Goal: Information Seeking & Learning: Learn about a topic

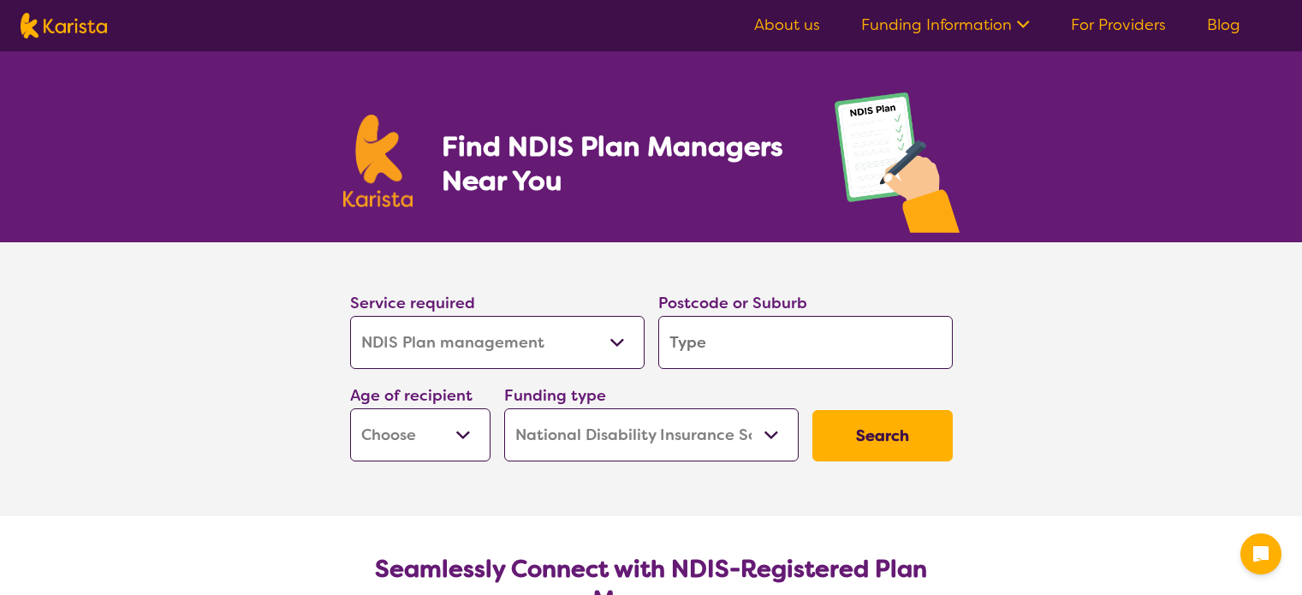
select select "NDIS Plan management"
select select "NDIS"
select select "NDIS Plan management"
select select "NDIS"
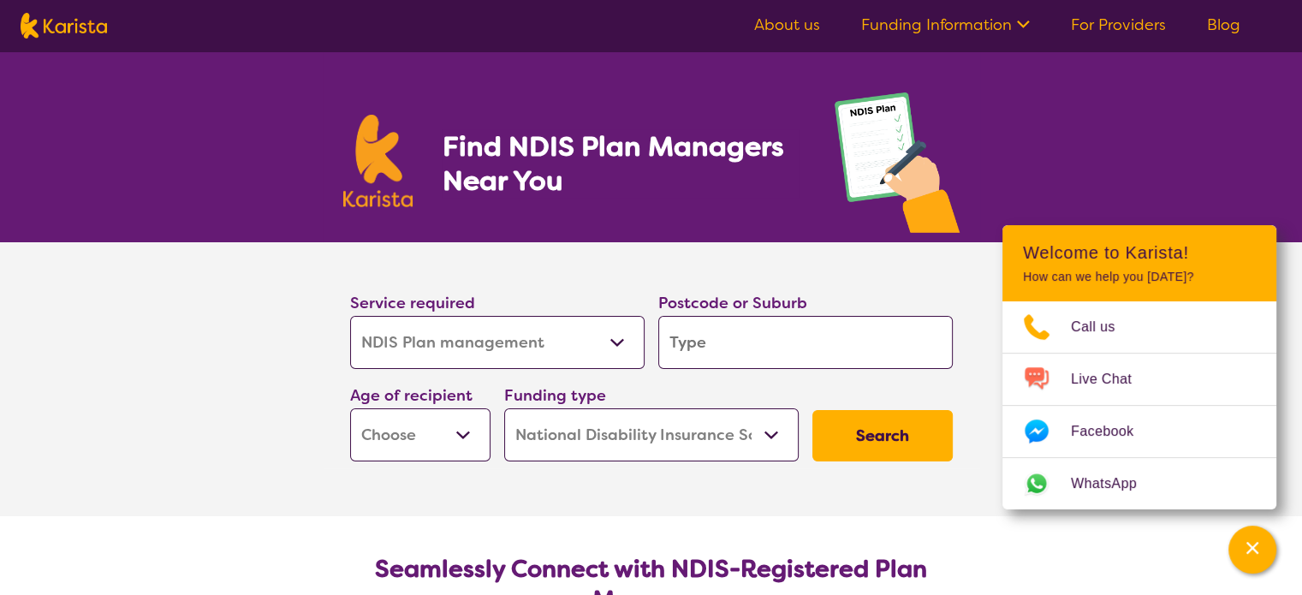
click at [678, 339] on input "search" at bounding box center [806, 342] width 295 height 53
type input "3"
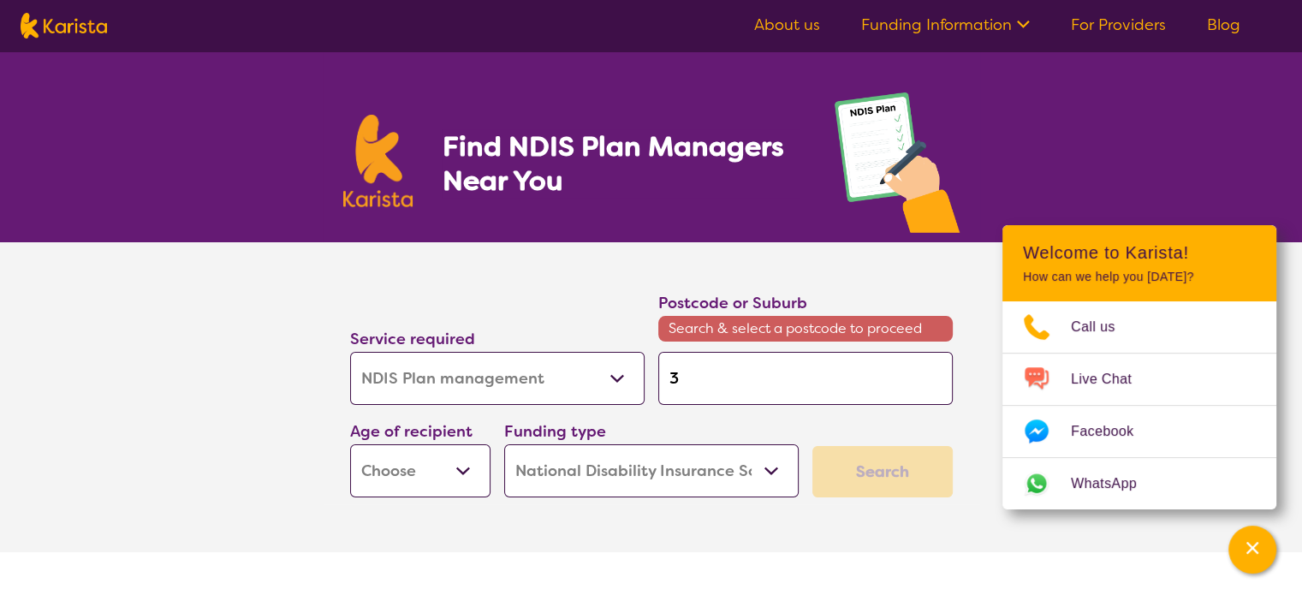
type input "31"
type input "319"
type input "3199"
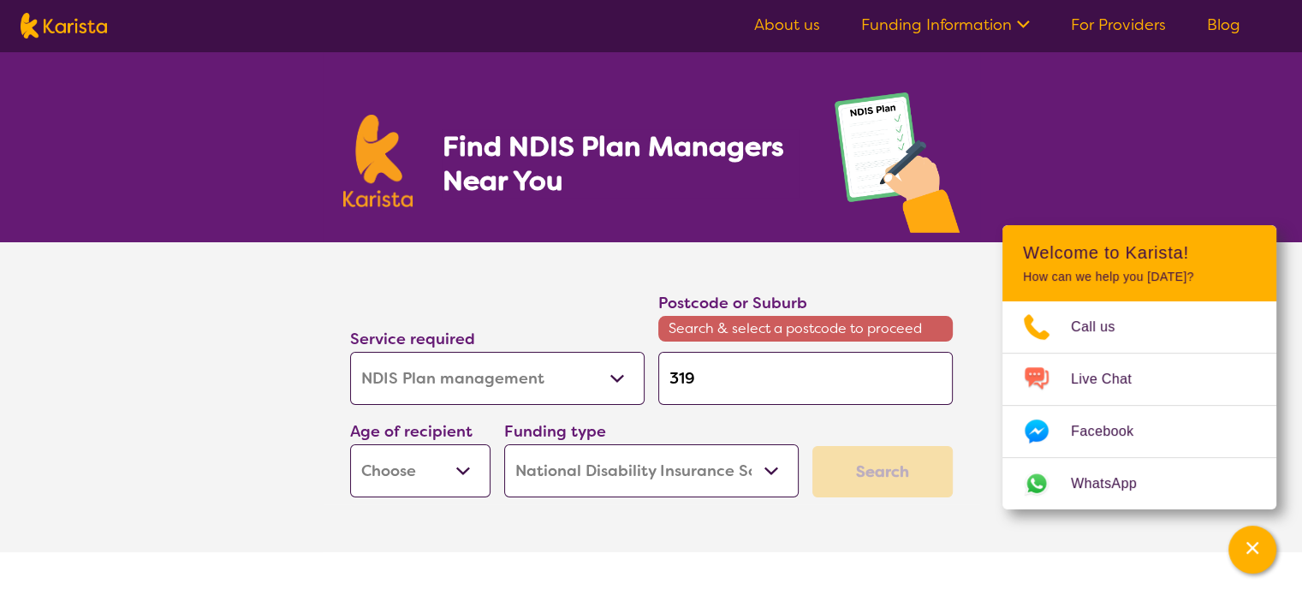
type input "3199"
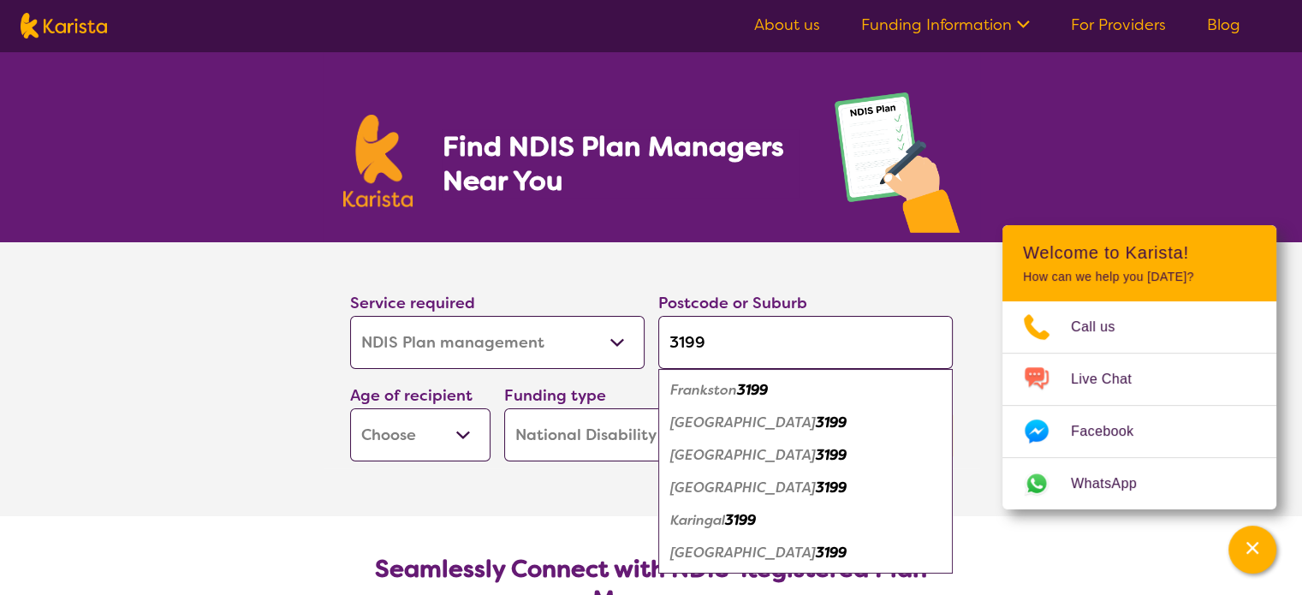
type input "3199"
click at [464, 433] on select "Early Childhood - 0 to 9 Child - 10 to 11 Adolescent - 12 to 17 Adult - 18 to 6…" at bounding box center [420, 434] width 140 height 53
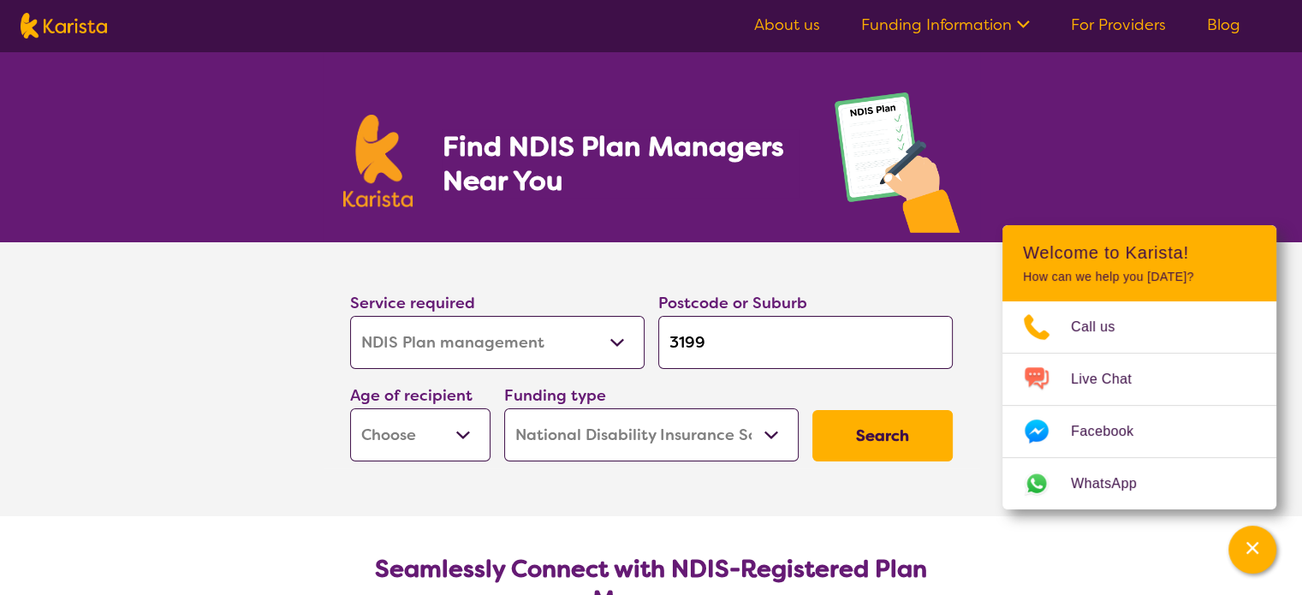
select select "AD"
click at [350, 408] on select "Early Childhood - 0 to 9 Child - 10 to 11 Adolescent - 12 to 17 Adult - 18 to 6…" at bounding box center [420, 434] width 140 height 53
select select "AD"
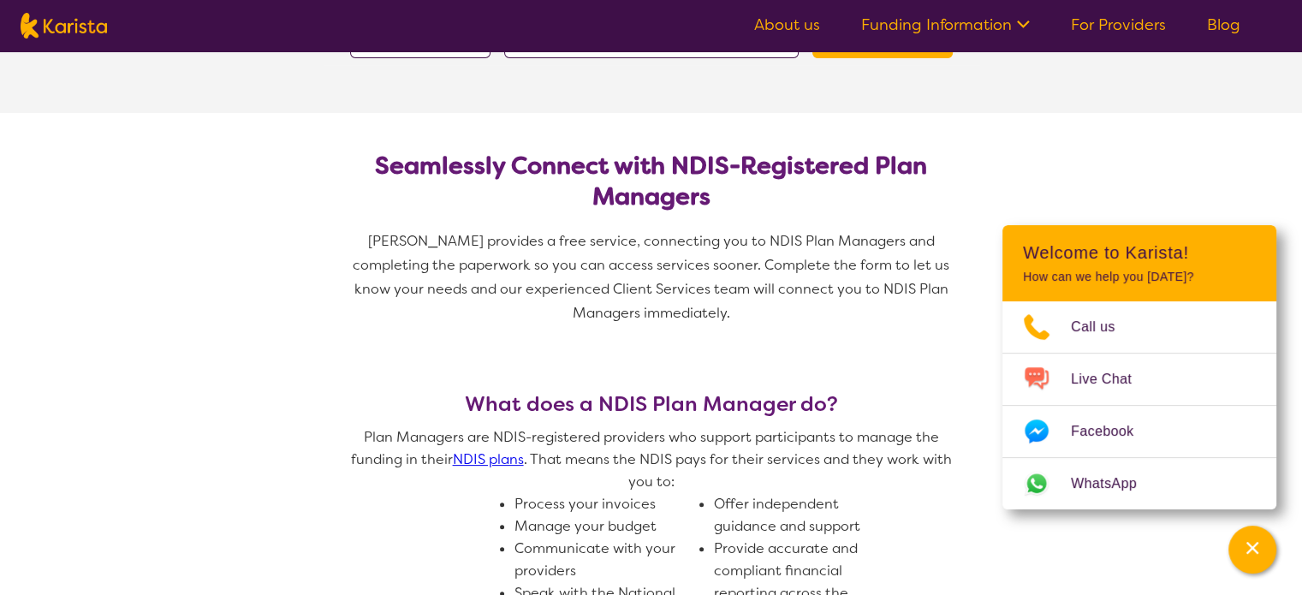
scroll to position [171, 0]
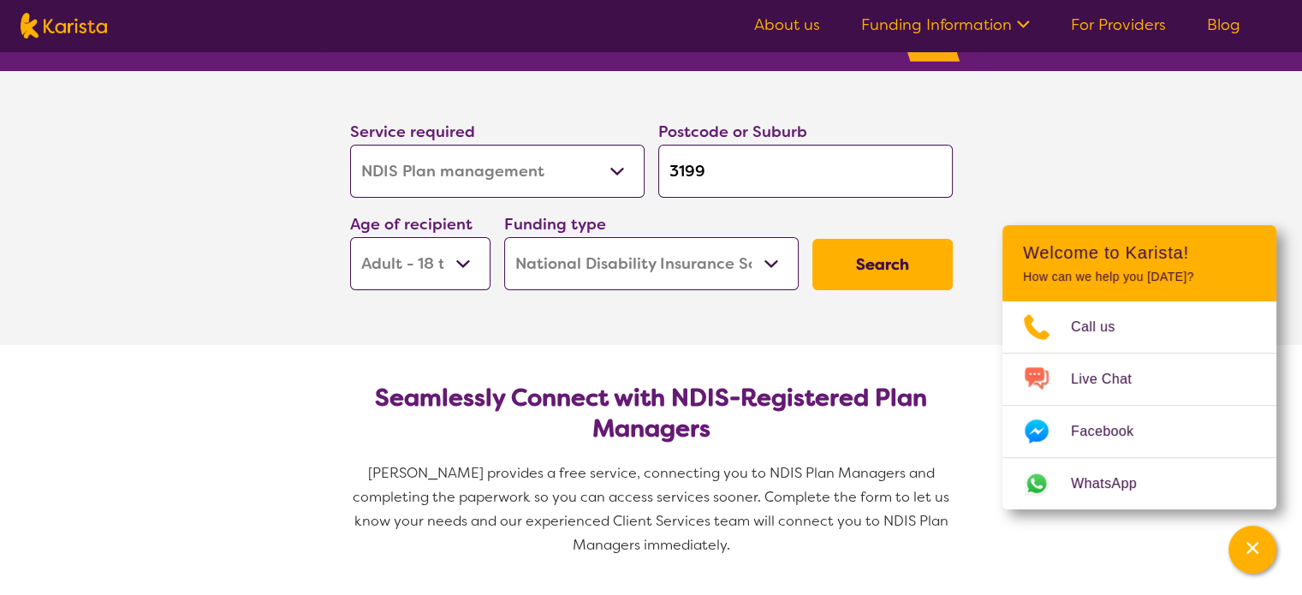
click at [848, 250] on button "Search" at bounding box center [883, 264] width 140 height 51
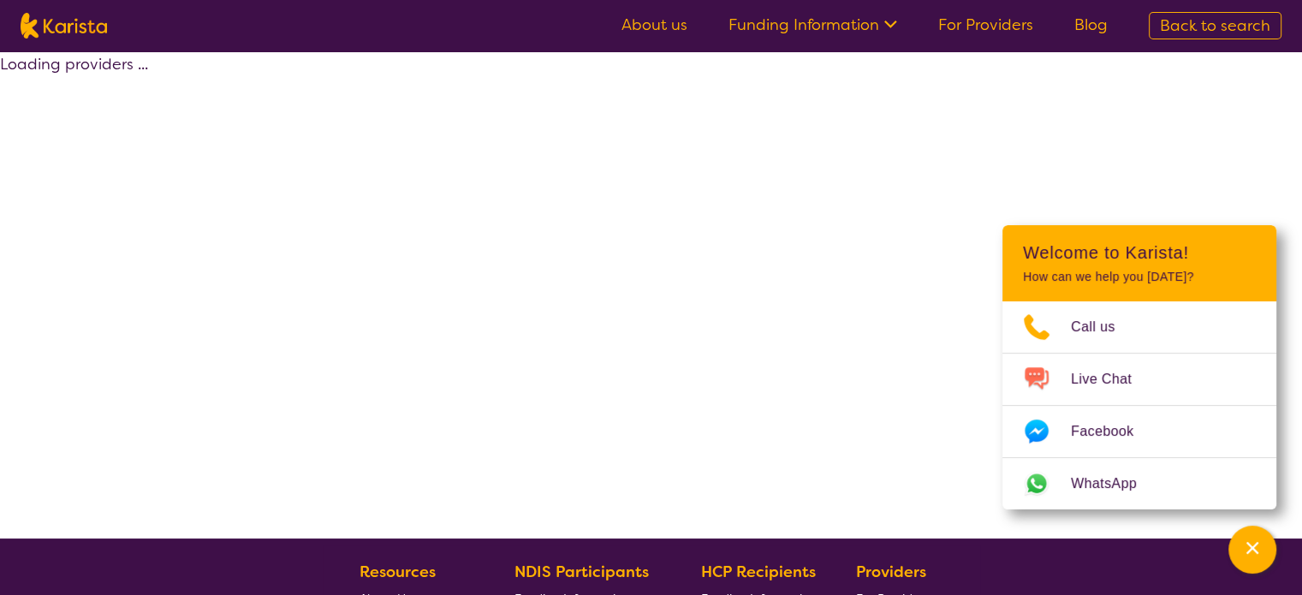
select select "by_score"
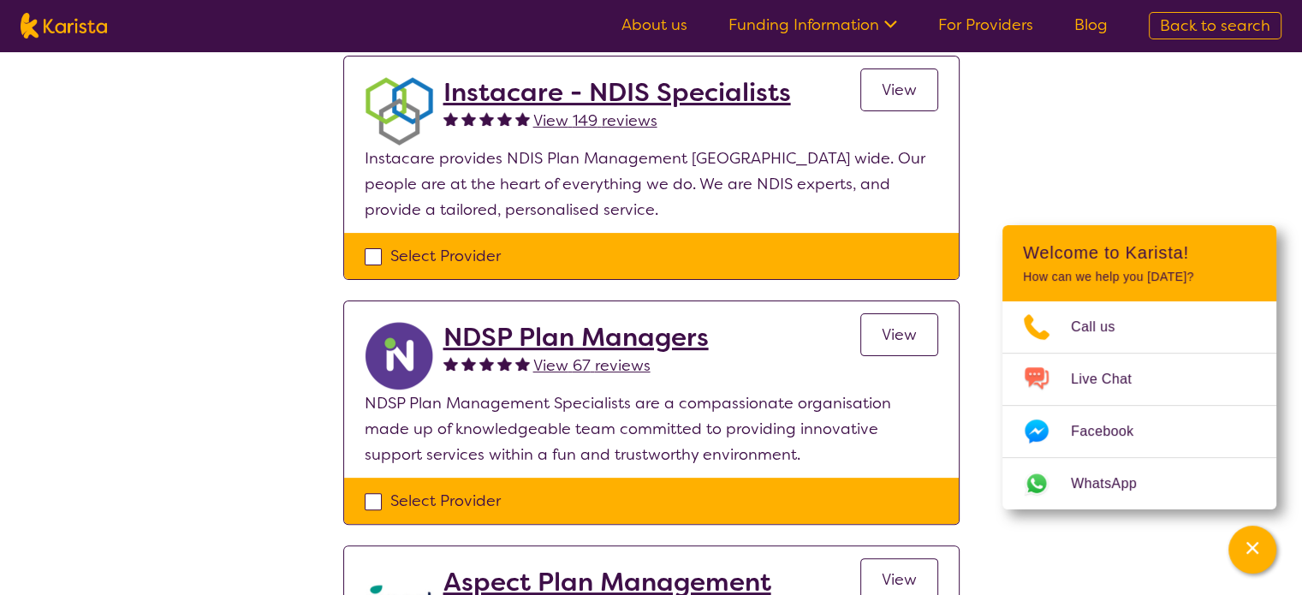
scroll to position [86, 0]
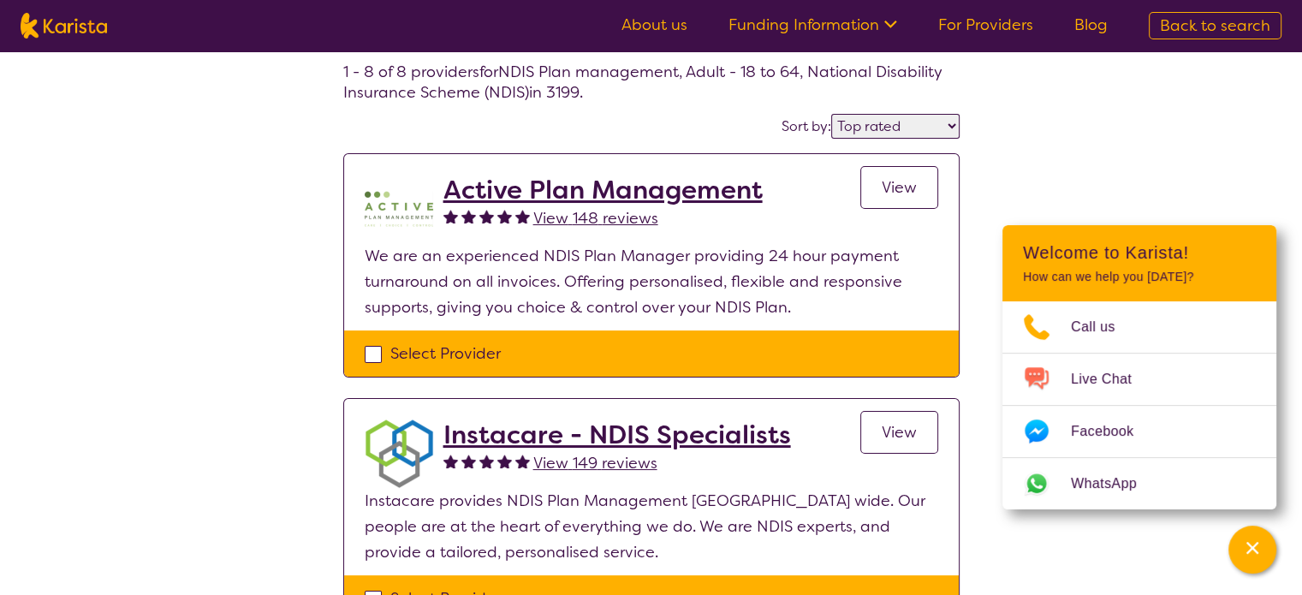
click at [591, 192] on h2 "Active Plan Management" at bounding box center [603, 190] width 319 height 31
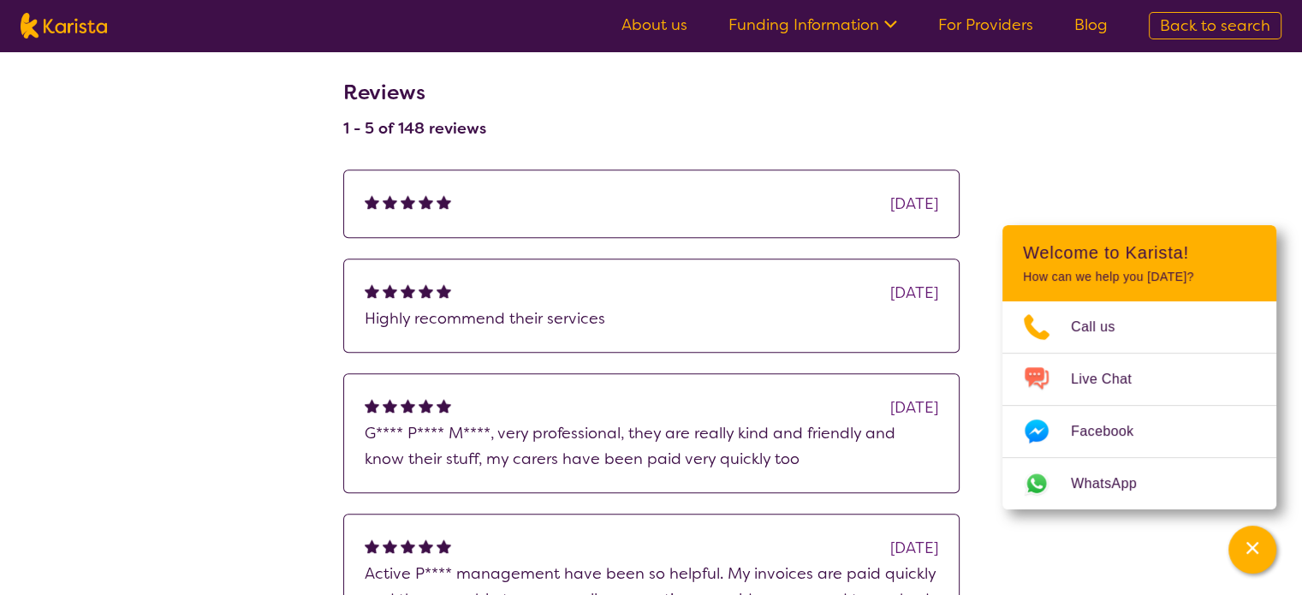
scroll to position [1285, 0]
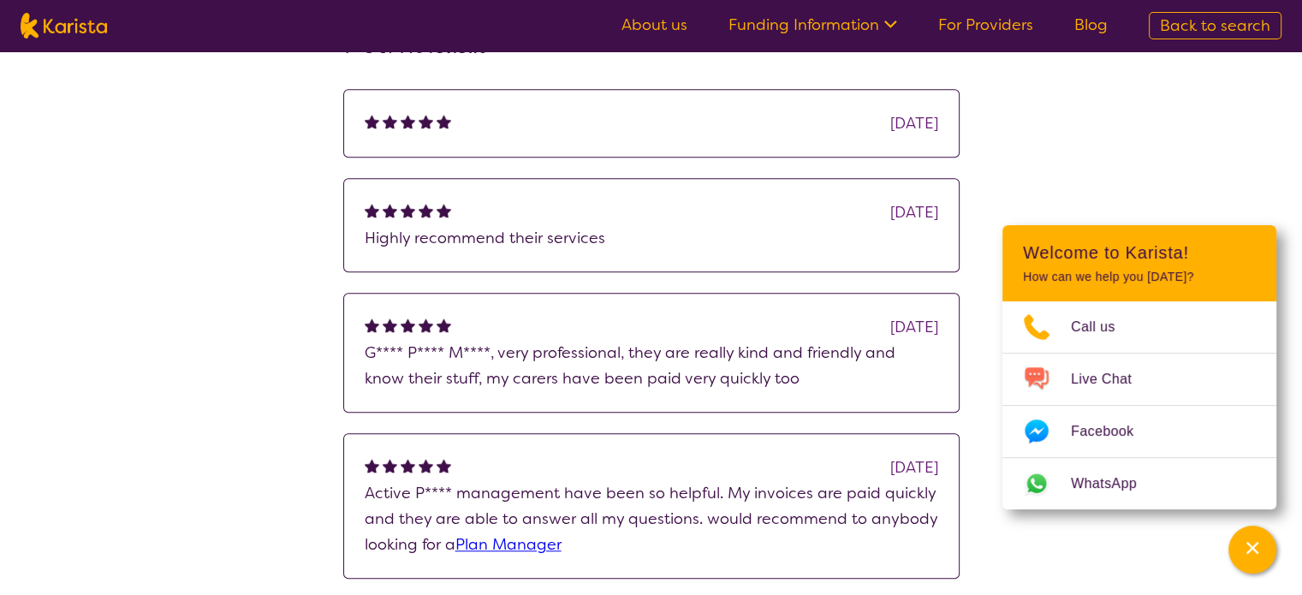
scroll to position [86, 0]
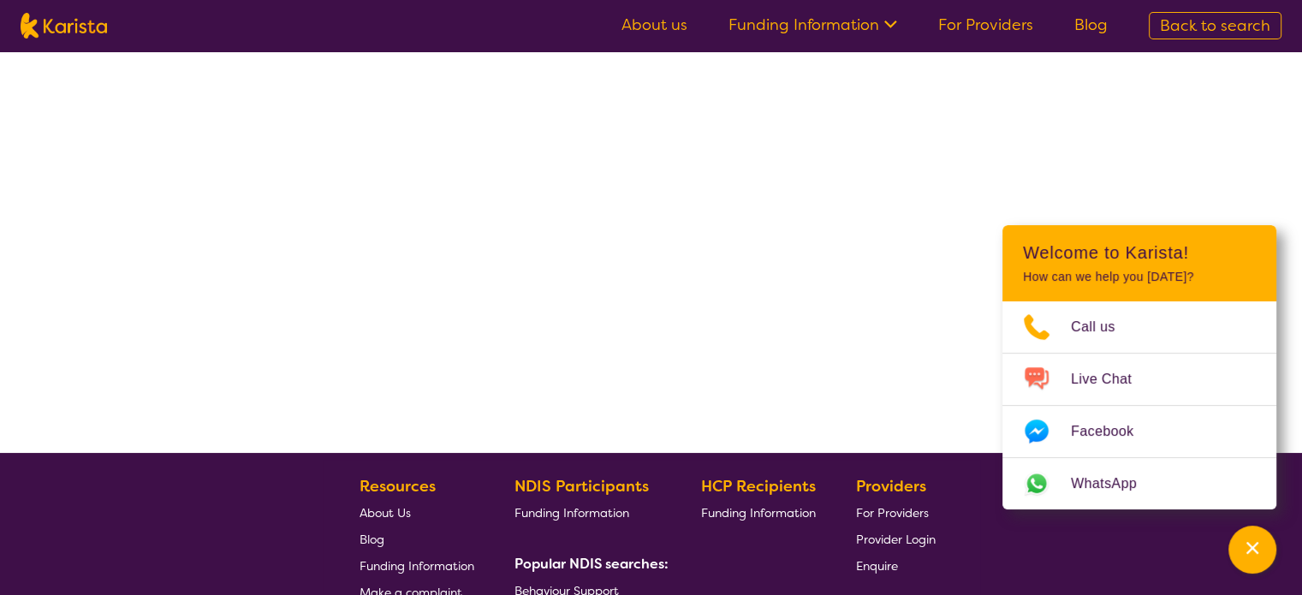
select select "by_score"
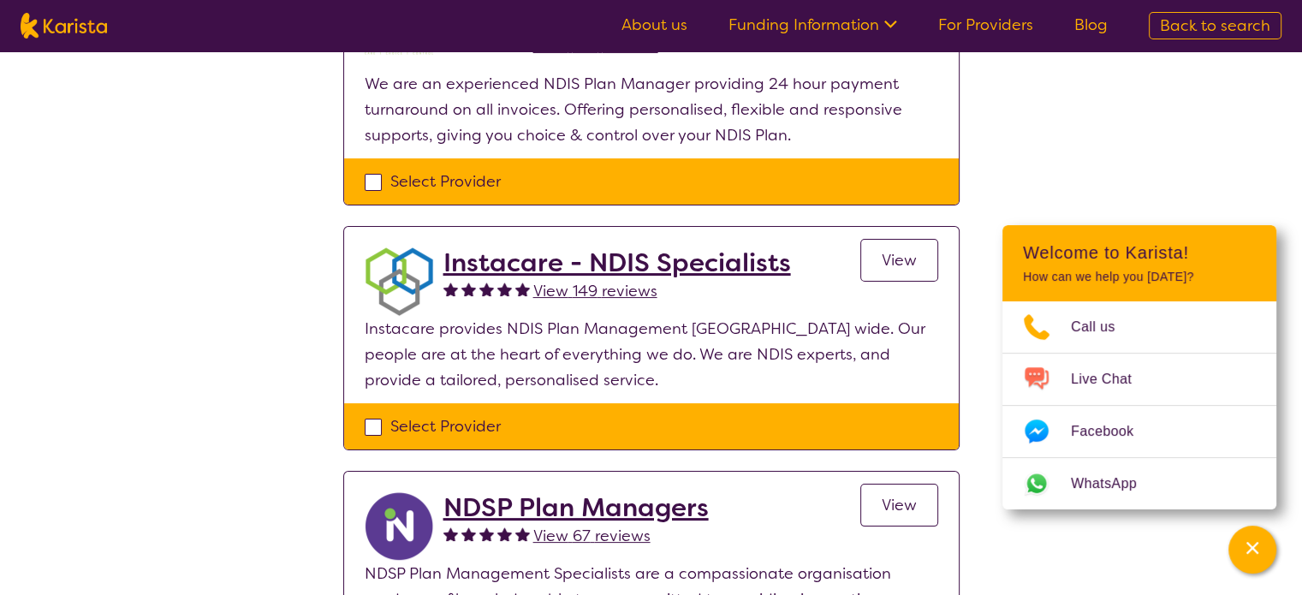
scroll to position [0, 0]
